Goal: Task Accomplishment & Management: Use online tool/utility

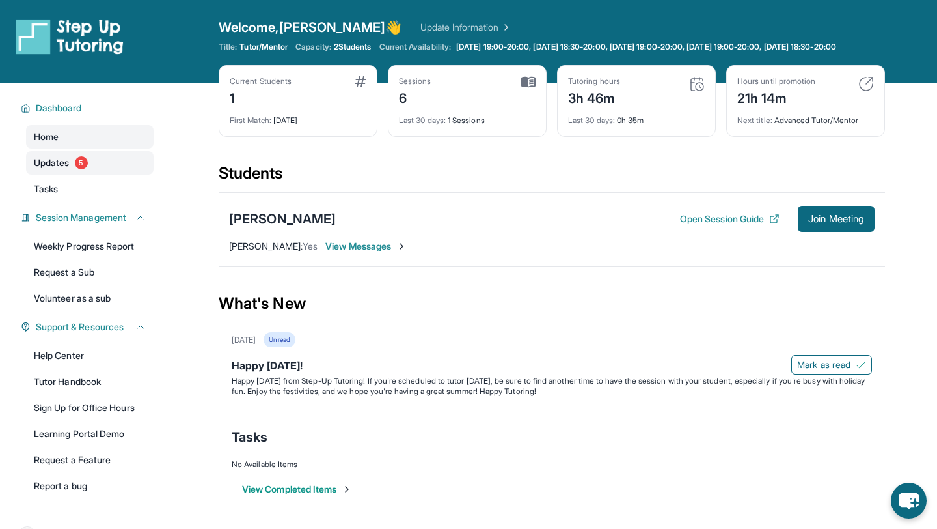
click at [71, 174] on link "Updates 5" at bounding box center [90, 162] width 128 height 23
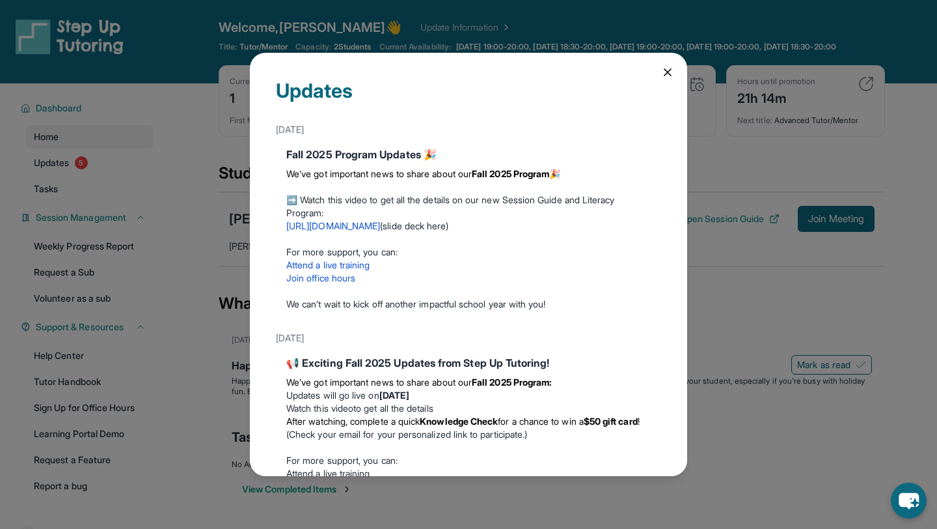
click at [667, 67] on icon at bounding box center [667, 72] width 13 height 13
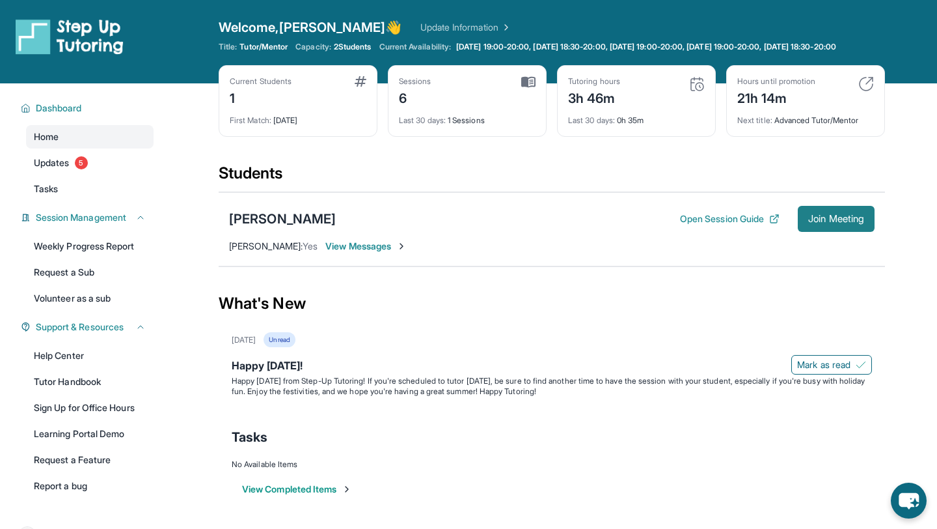
click at [832, 223] on span "Join Meeting" at bounding box center [837, 219] width 56 height 8
click at [853, 223] on span "Join Meeting" at bounding box center [837, 219] width 56 height 8
click at [832, 371] on span "Mark as read" at bounding box center [823, 364] width 53 height 13
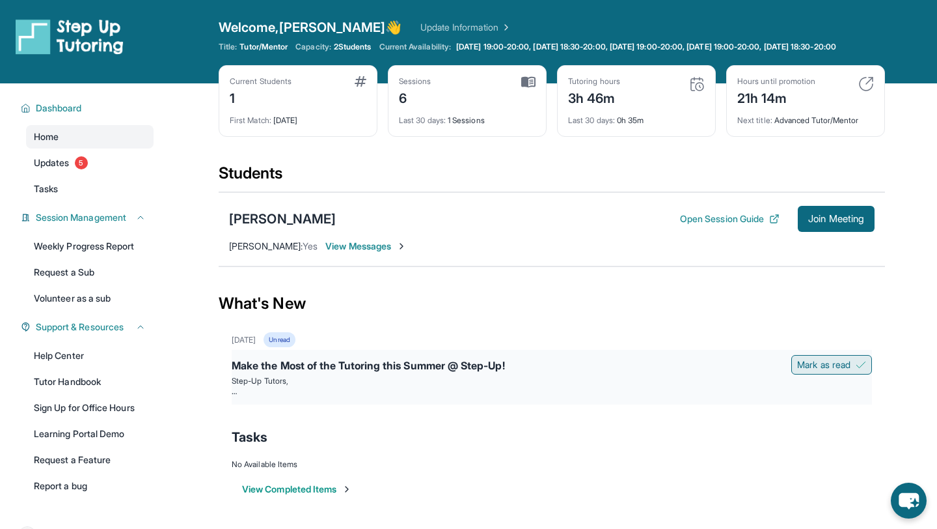
click at [809, 371] on span "Mark as read" at bounding box center [823, 364] width 53 height 13
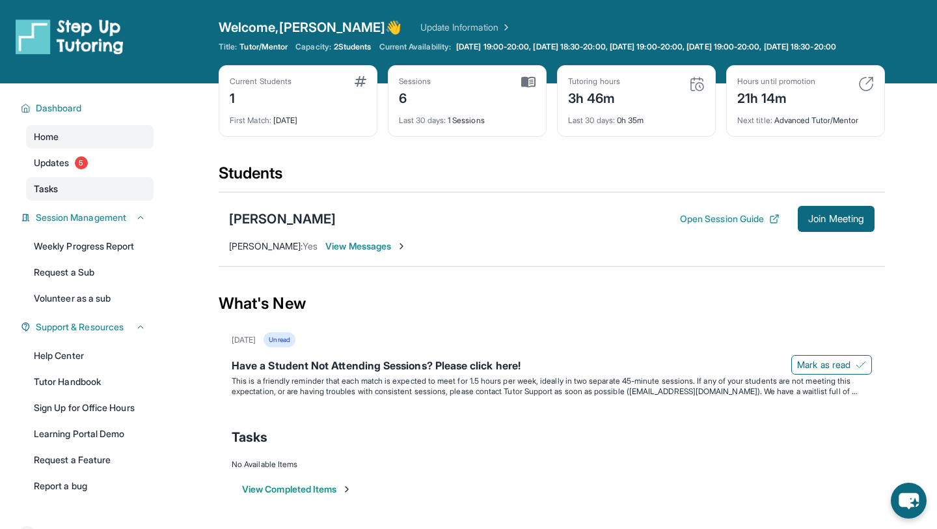
click at [82, 201] on link "Tasks" at bounding box center [90, 188] width 128 height 23
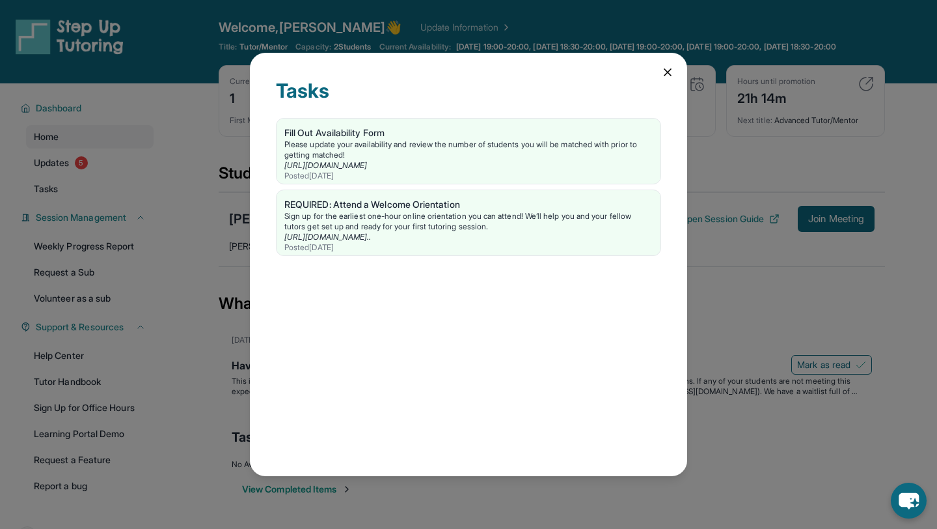
click at [665, 69] on icon at bounding box center [668, 72] width 7 height 7
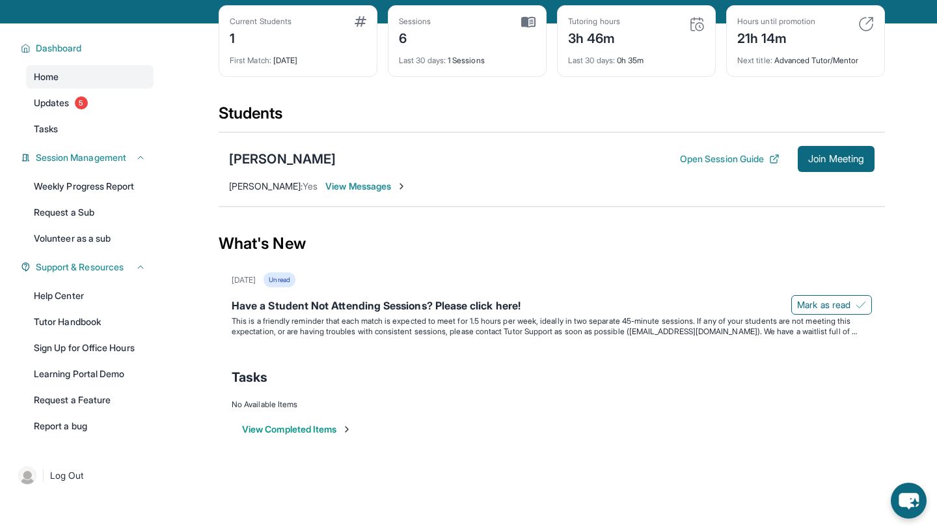
scroll to position [74, 0]
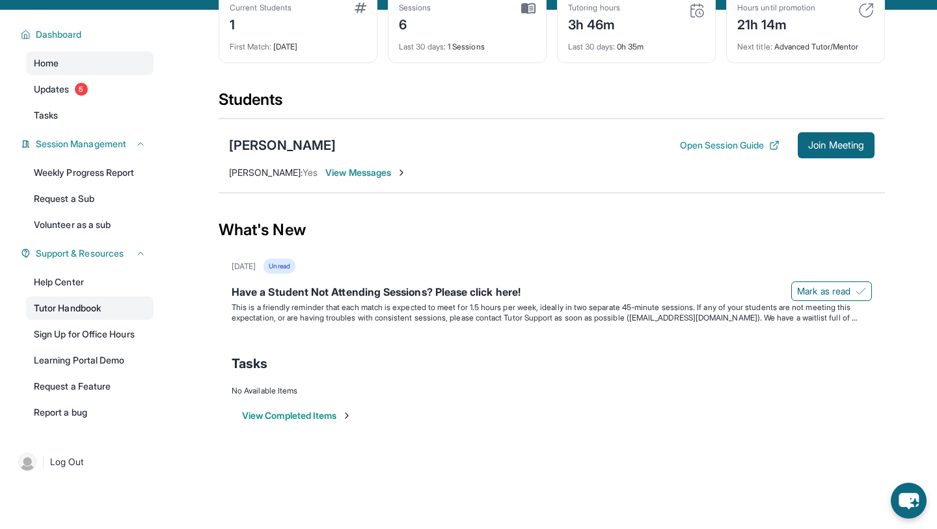
click at [85, 317] on link "Tutor Handbook" at bounding box center [90, 307] width 128 height 23
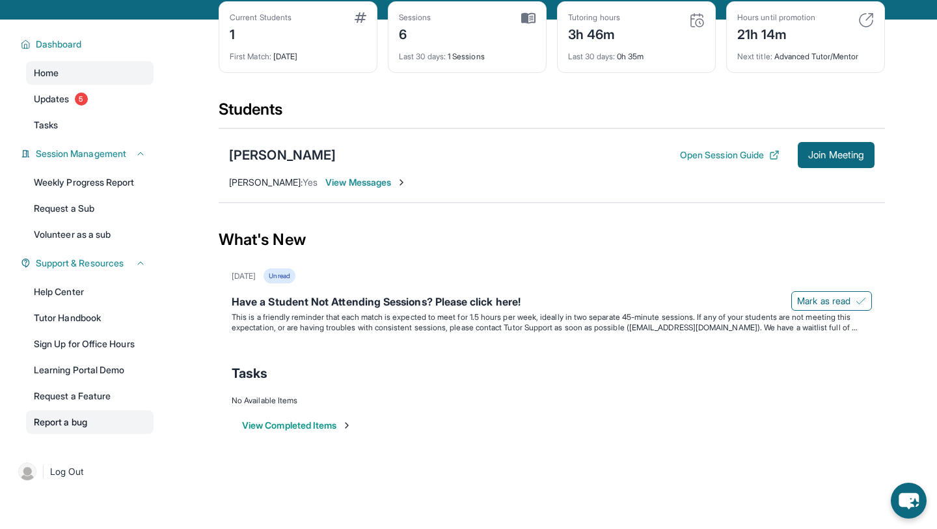
scroll to position [0, 0]
